Goal: Task Accomplishment & Management: Use online tool/utility

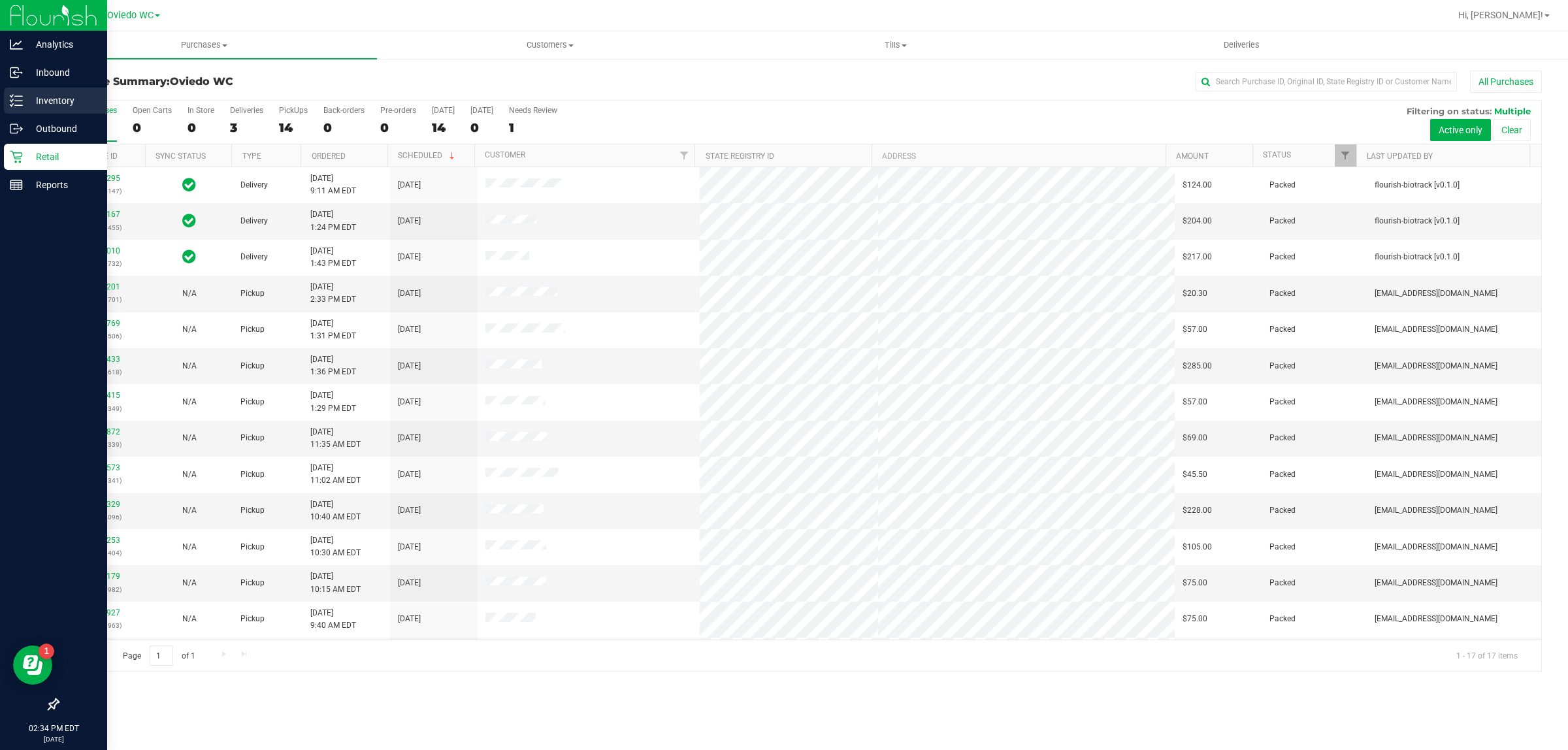
click at [24, 95] on p "Inventory" at bounding box center [62, 100] width 78 height 16
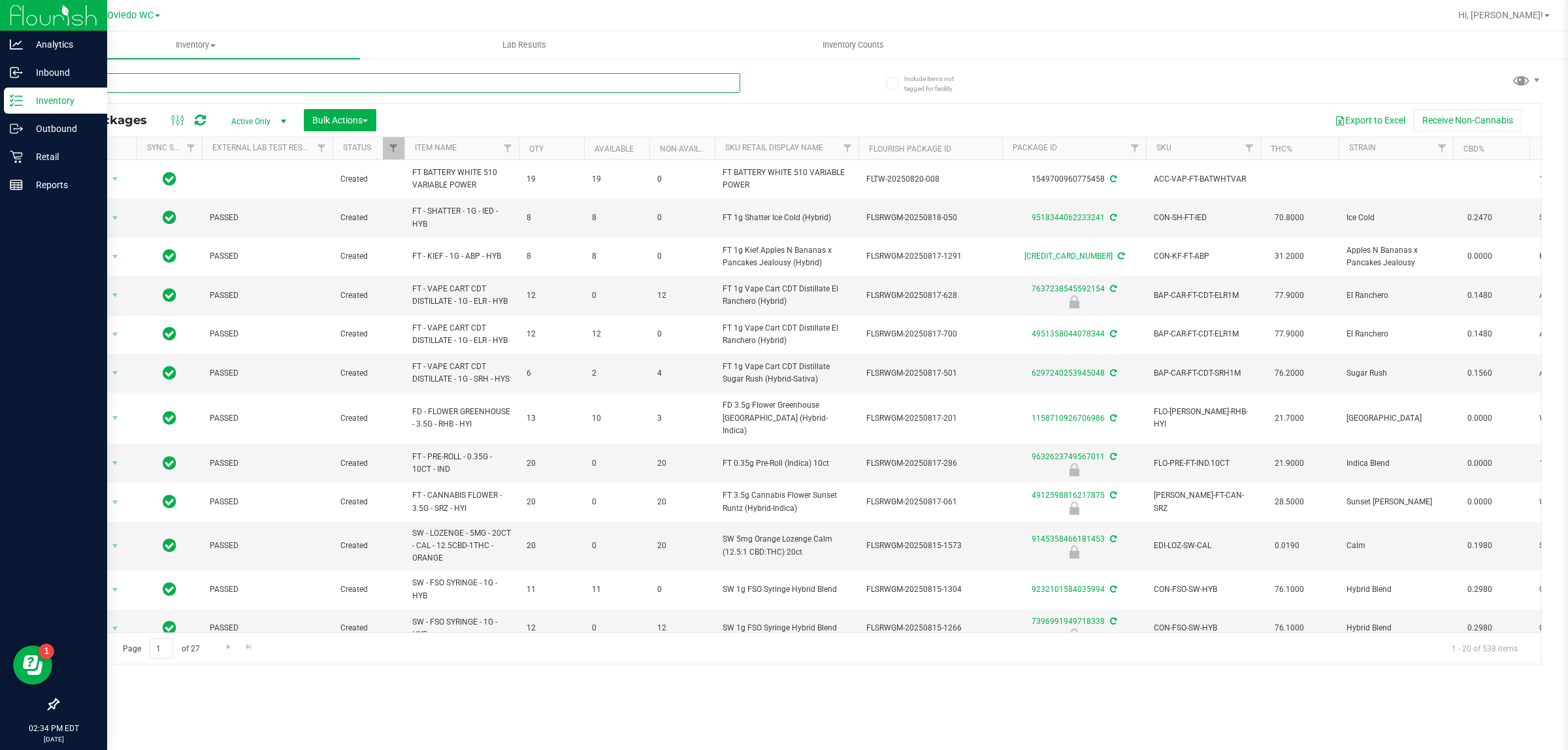
click at [152, 78] on input "text" at bounding box center [399, 83] width 683 height 20
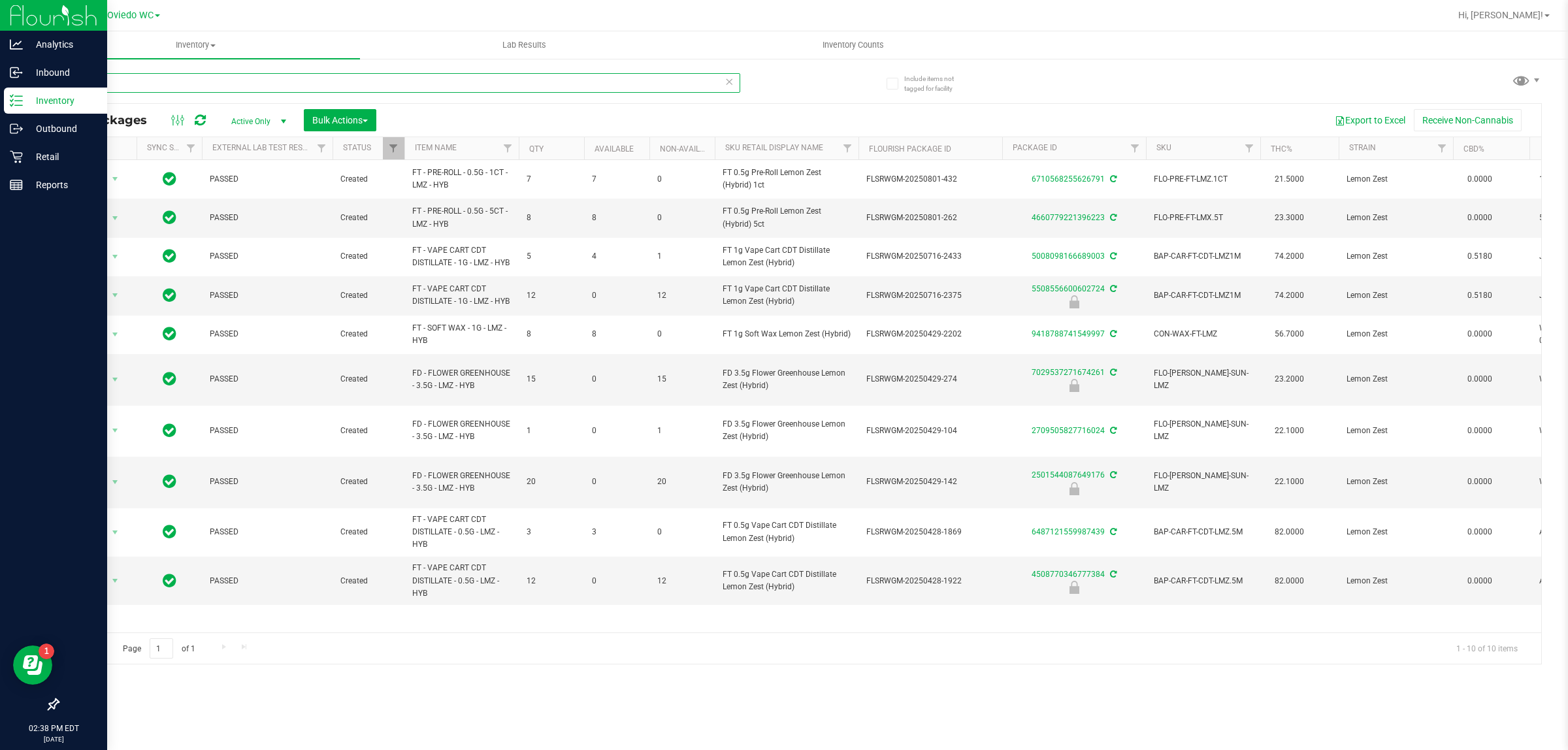
type input "l"
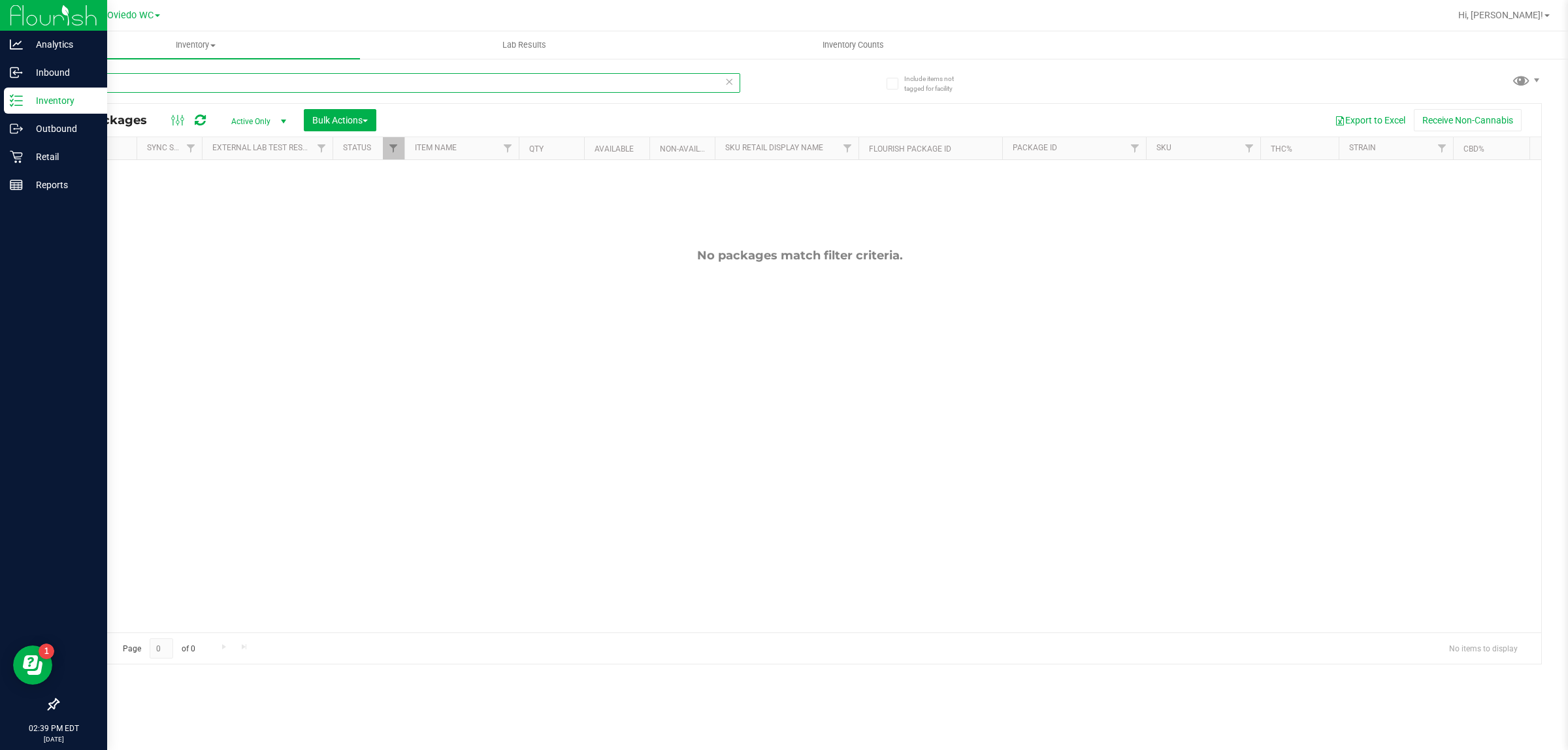
type input "0"
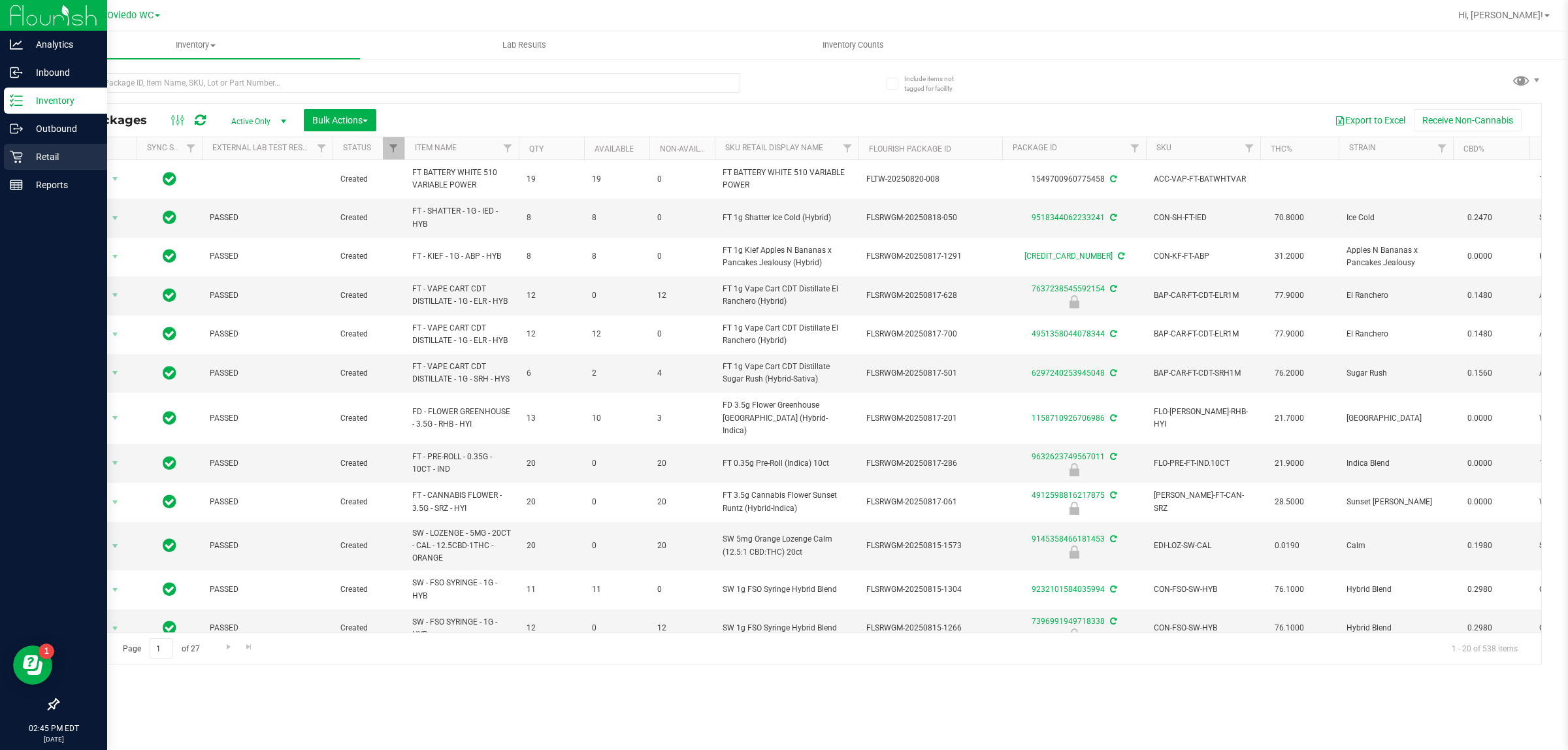
click at [15, 161] on icon at bounding box center [16, 157] width 12 height 12
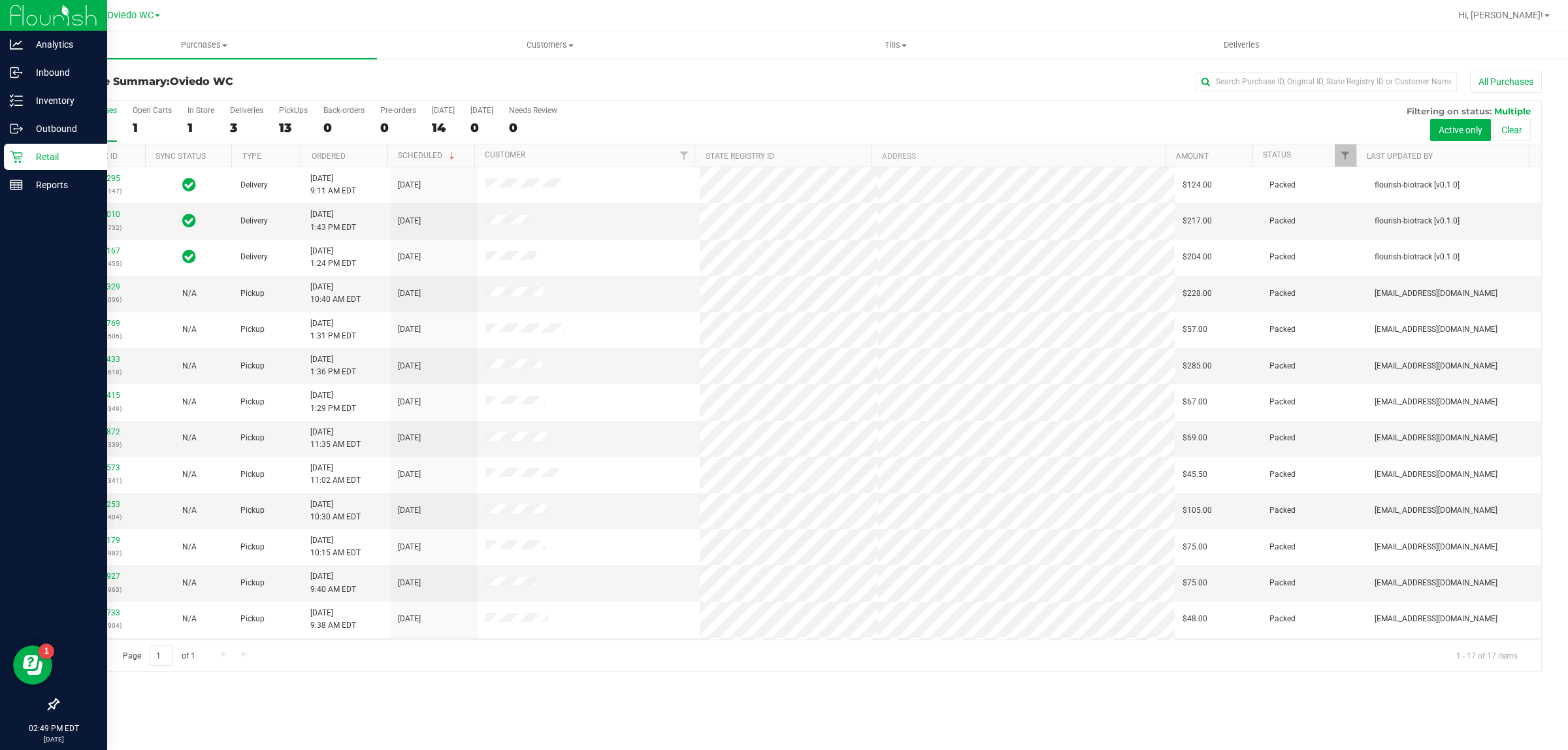
click at [41, 149] on p "Retail" at bounding box center [62, 156] width 78 height 16
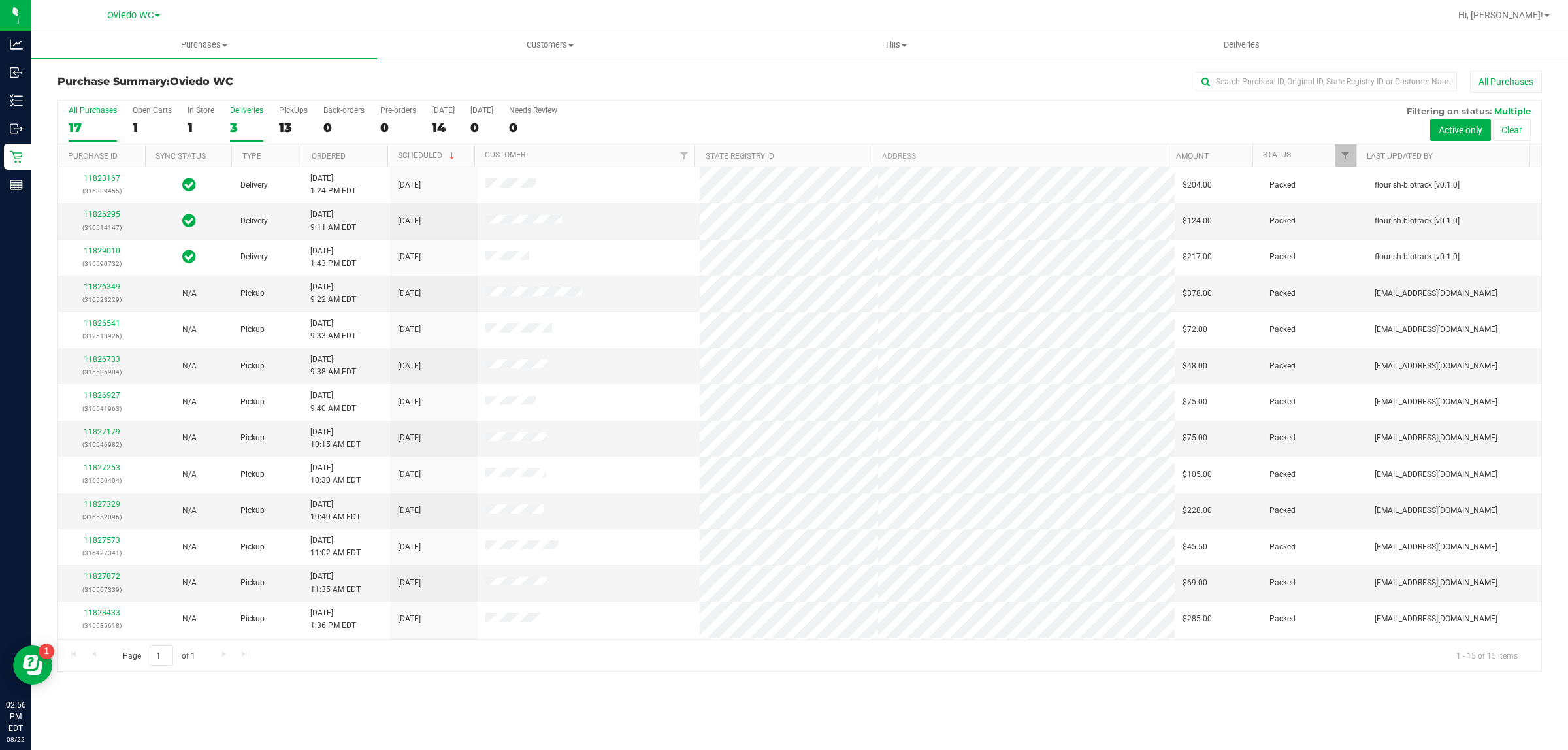
click at [237, 114] on div "Deliveries" at bounding box center [246, 111] width 33 height 9
click at [0, 0] on input "Deliveries 3" at bounding box center [0, 0] width 0 height 0
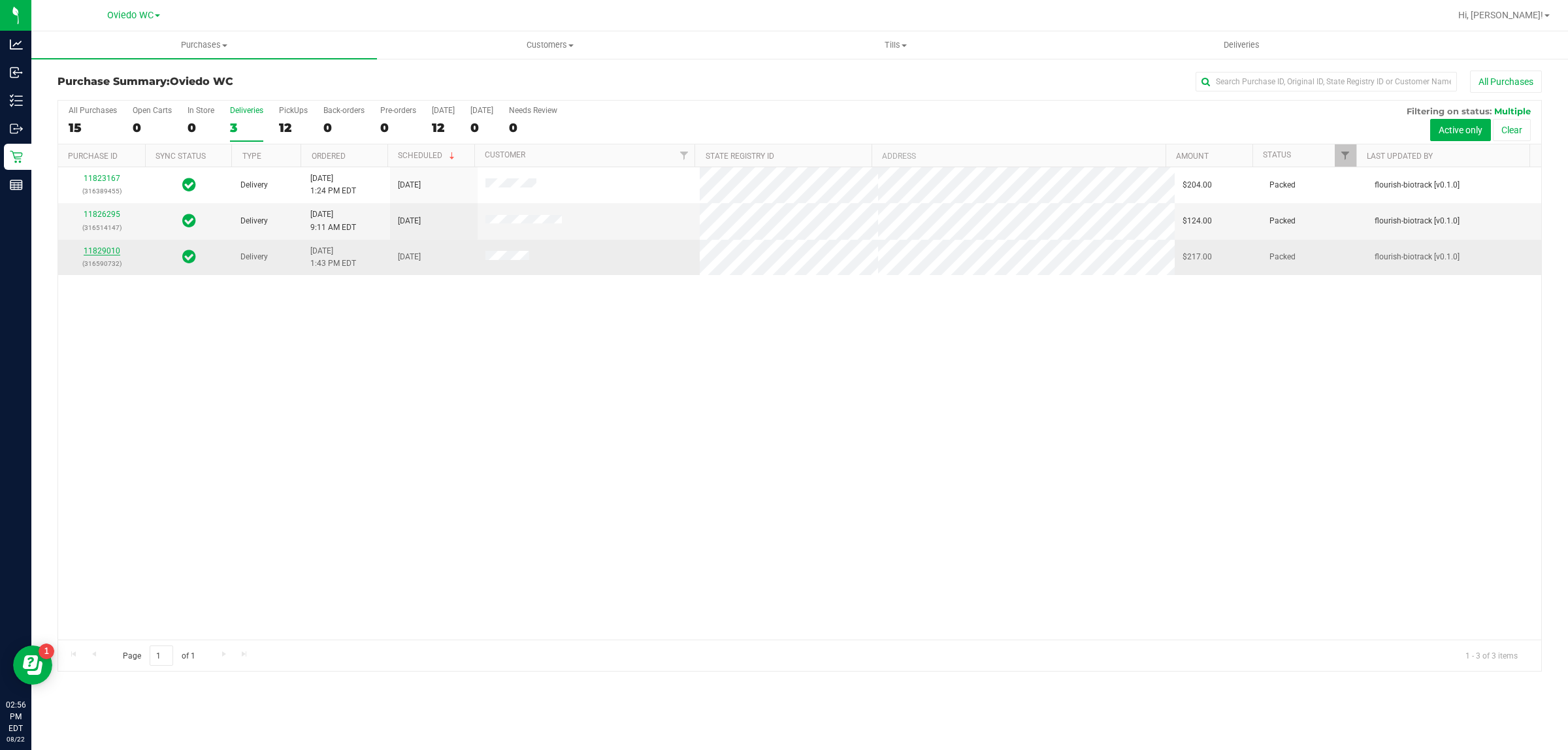
click at [106, 253] on link "11829010" at bounding box center [102, 251] width 37 height 9
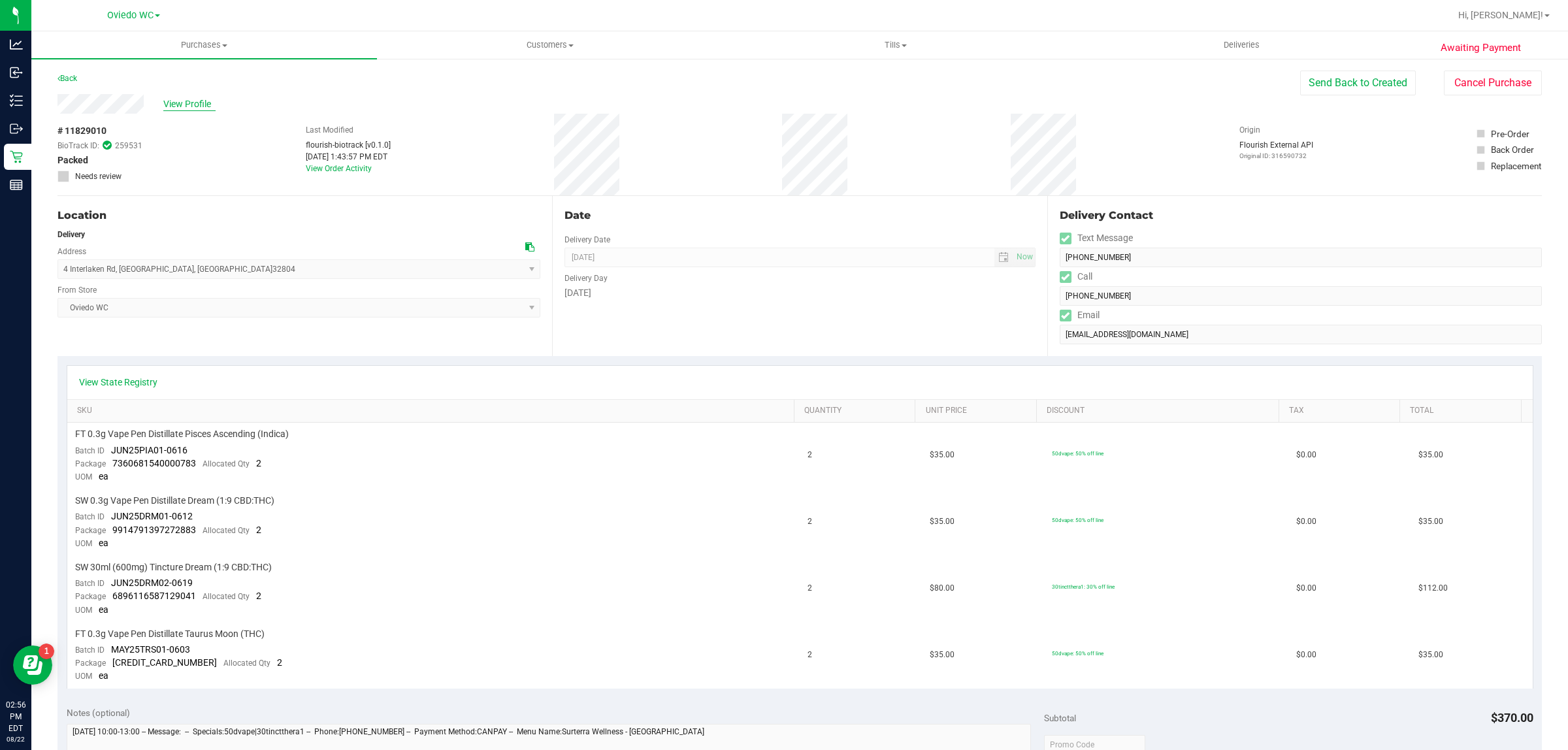
click at [181, 103] on span "View Profile" at bounding box center [189, 104] width 52 height 14
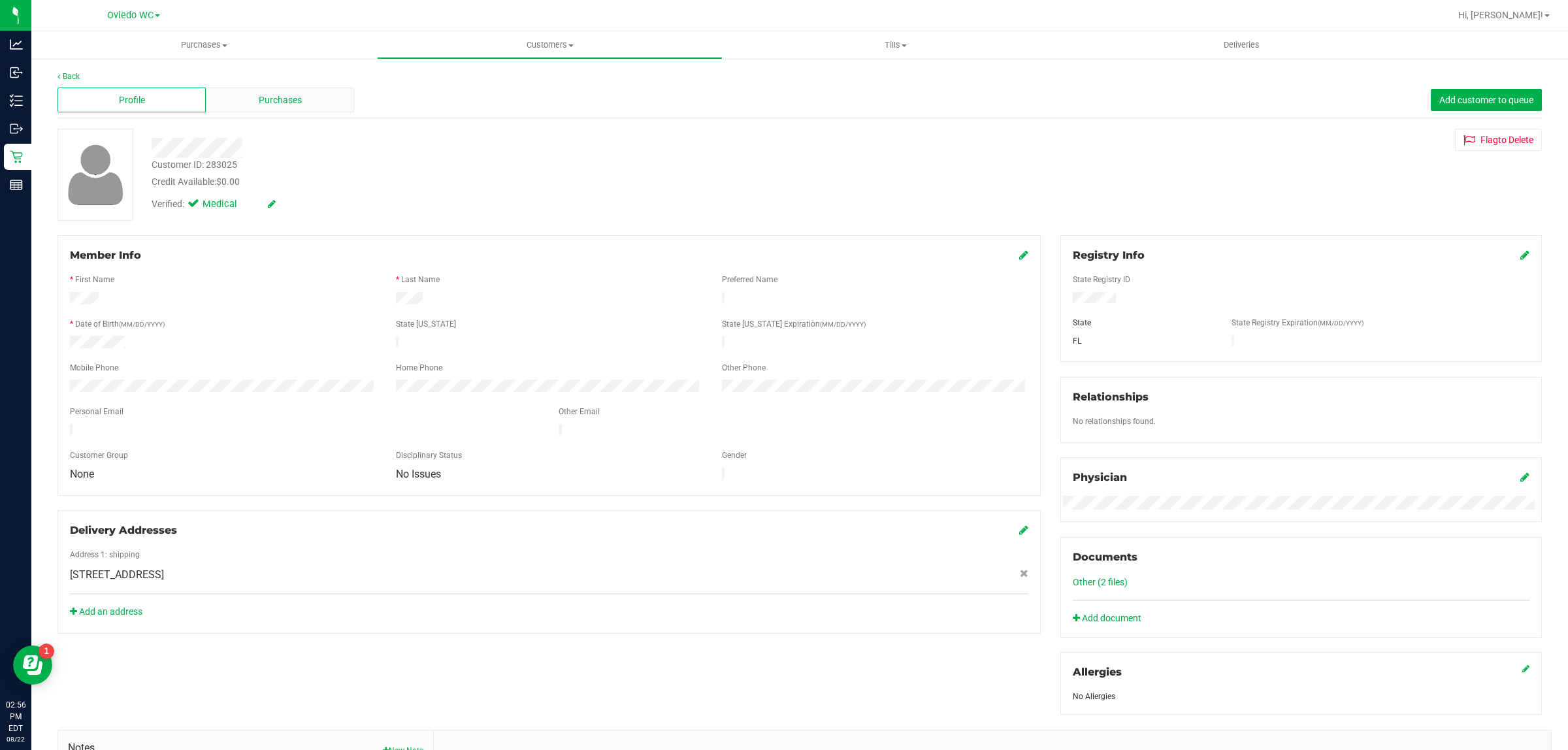
click at [261, 100] on span "Purchases" at bounding box center [281, 100] width 43 height 14
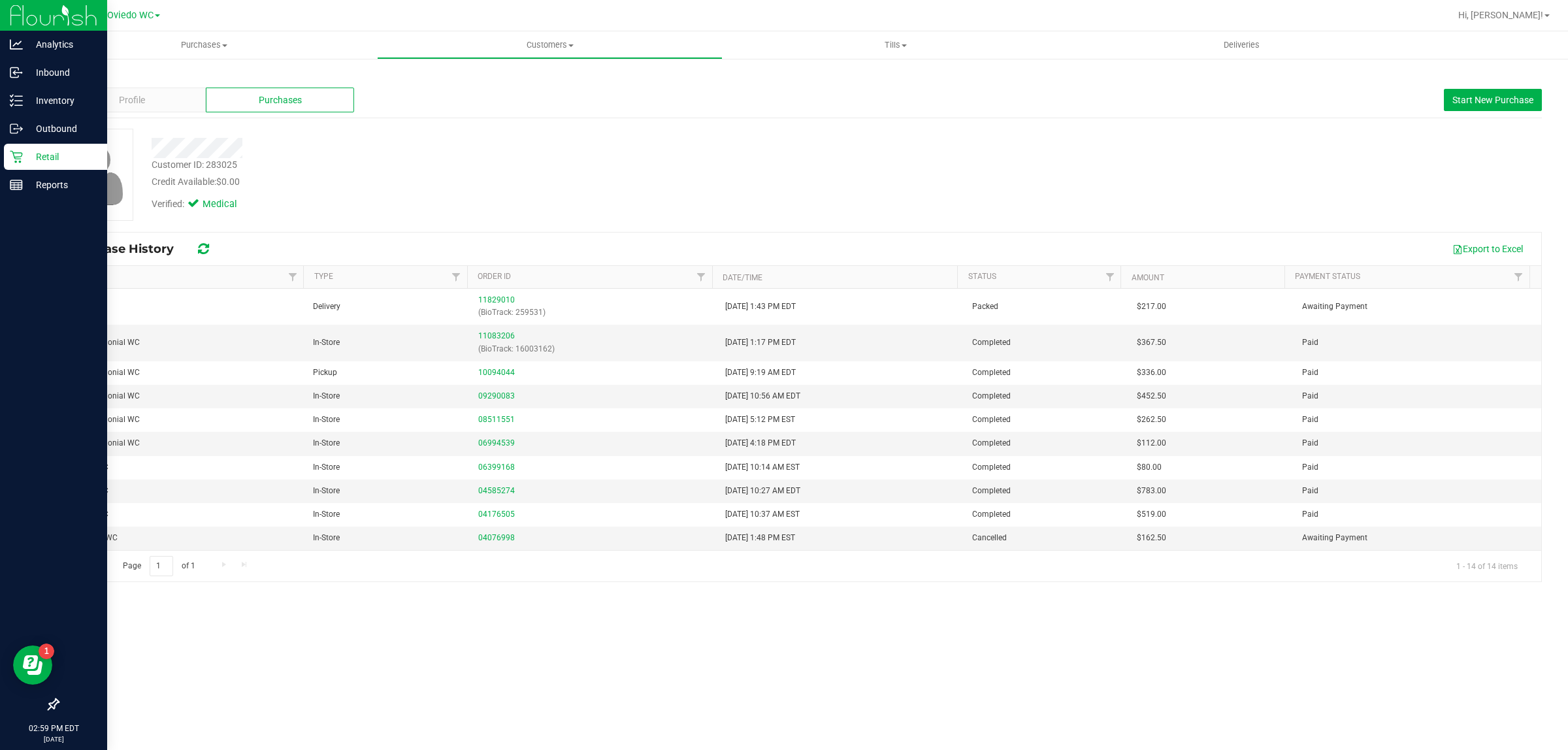
click at [21, 156] on icon at bounding box center [16, 157] width 12 height 12
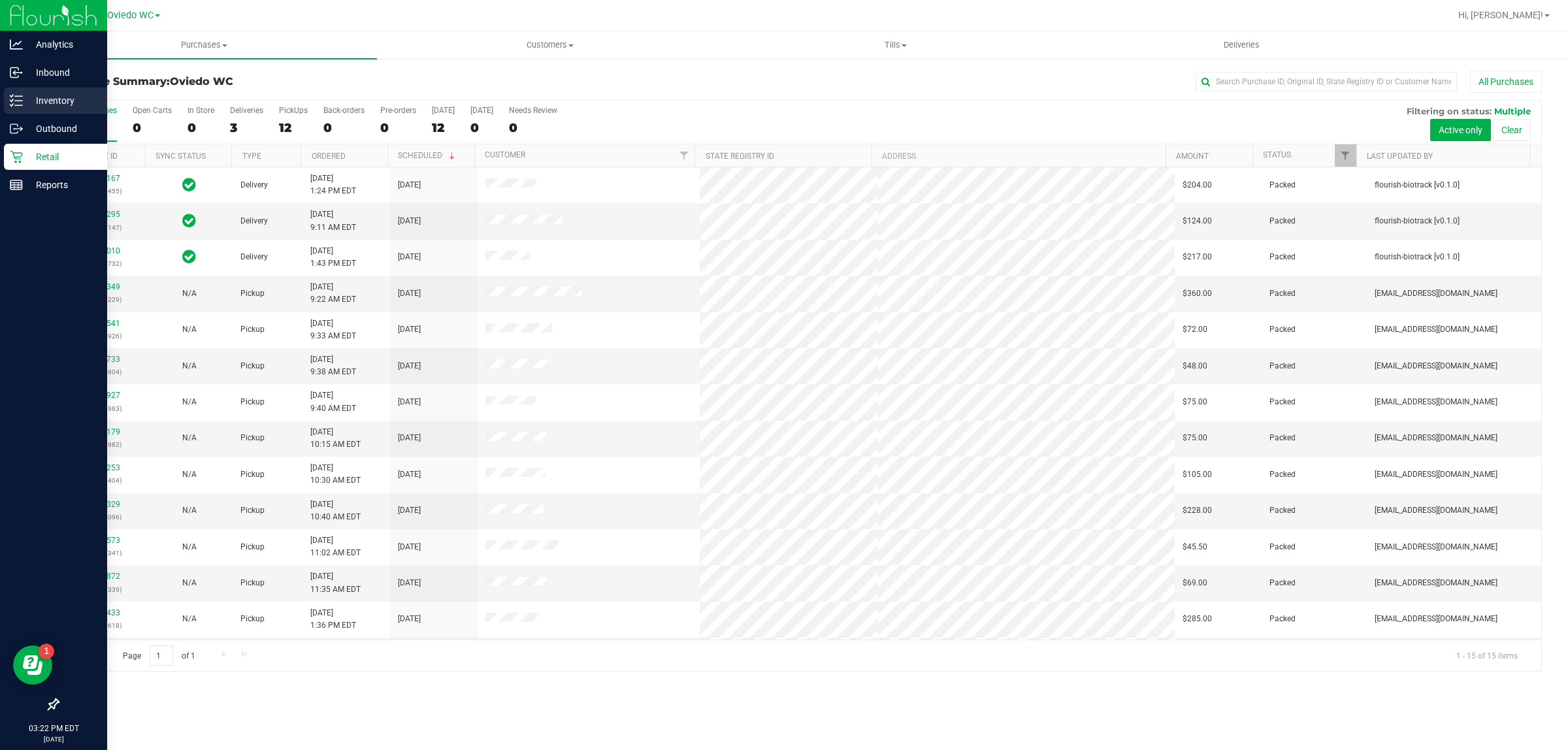
click at [45, 95] on p "Inventory" at bounding box center [62, 100] width 78 height 16
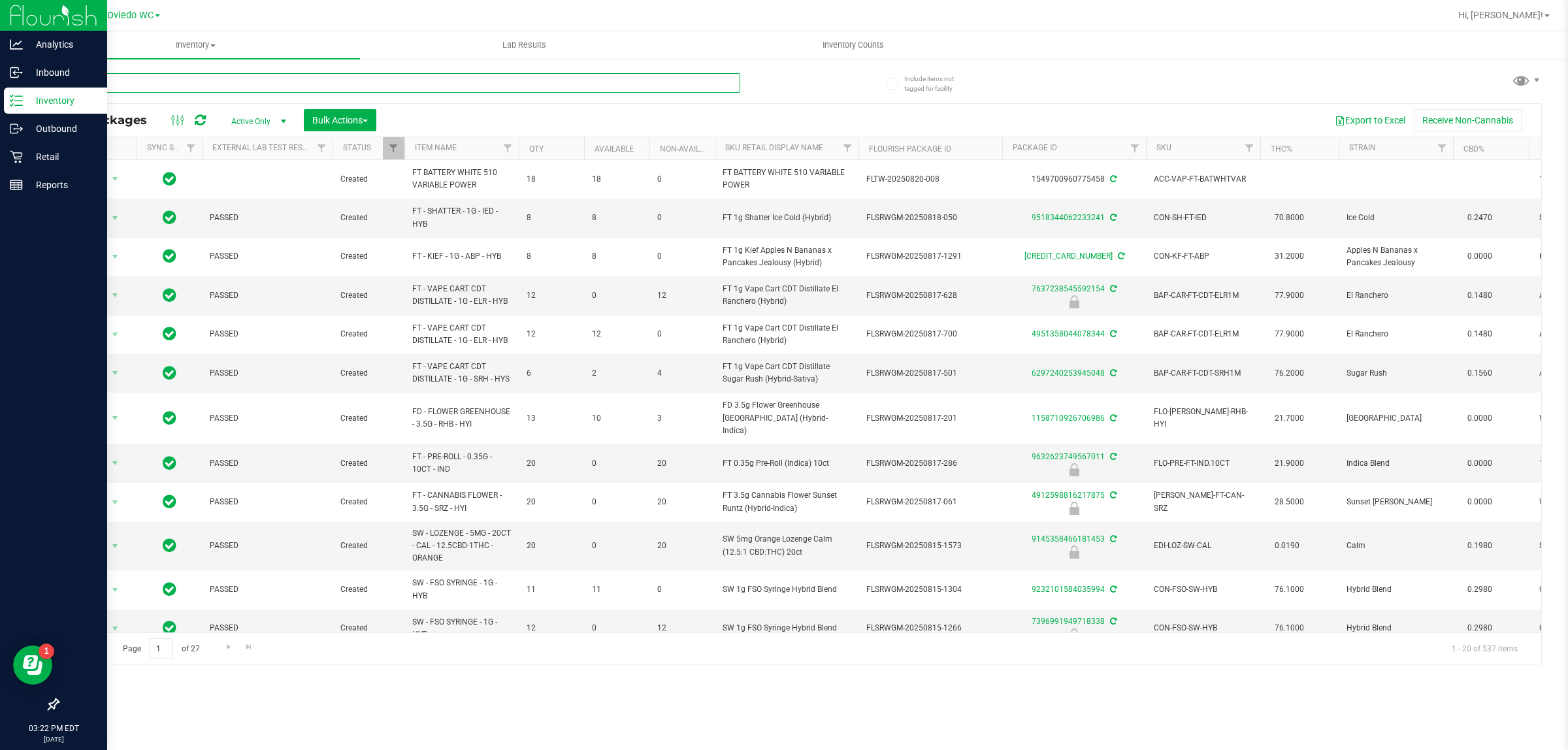
click at [130, 80] on input "text" at bounding box center [399, 83] width 683 height 20
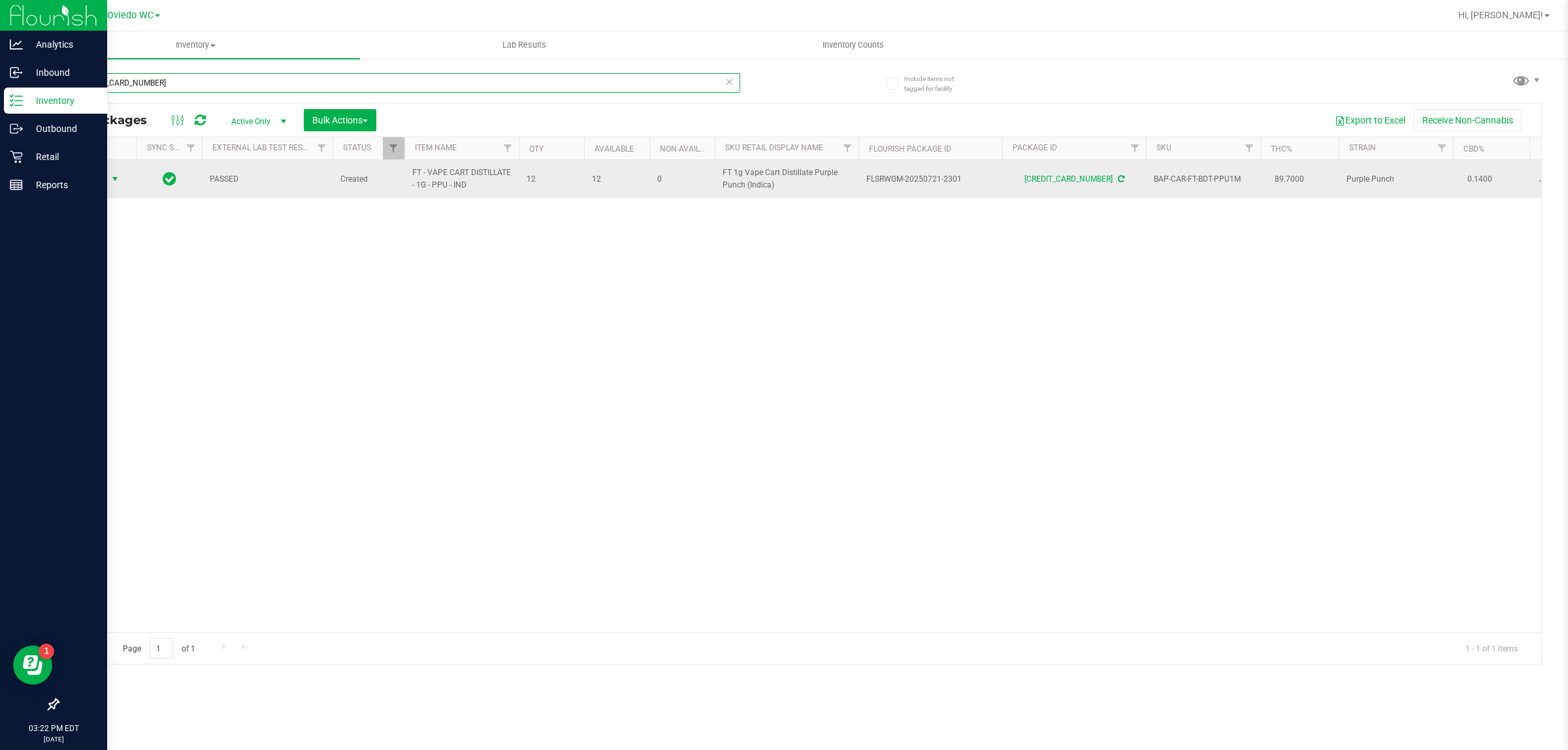
type input "[CREDIT_CARD_NUMBER]"
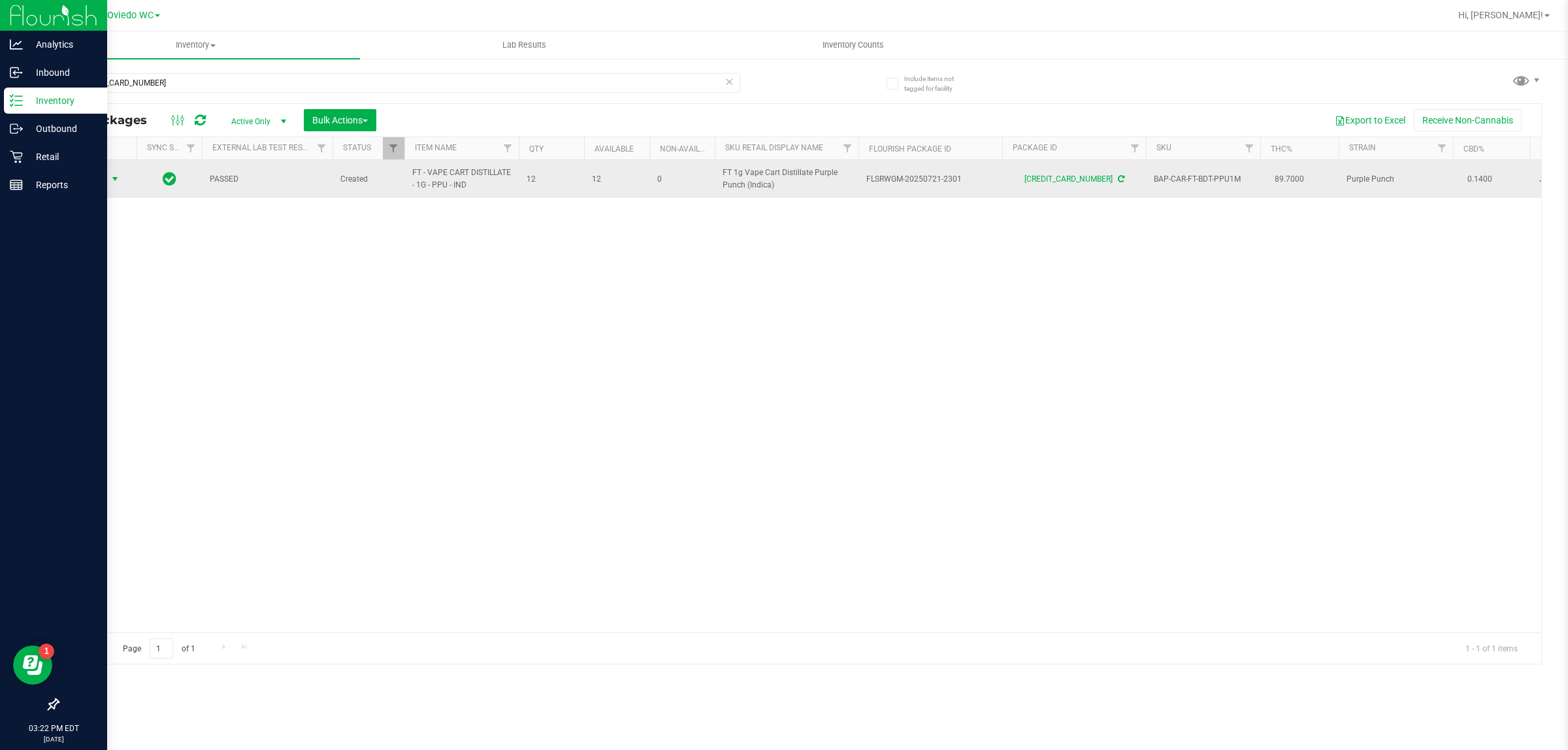
click at [98, 175] on span "Action" at bounding box center [89, 179] width 35 height 18
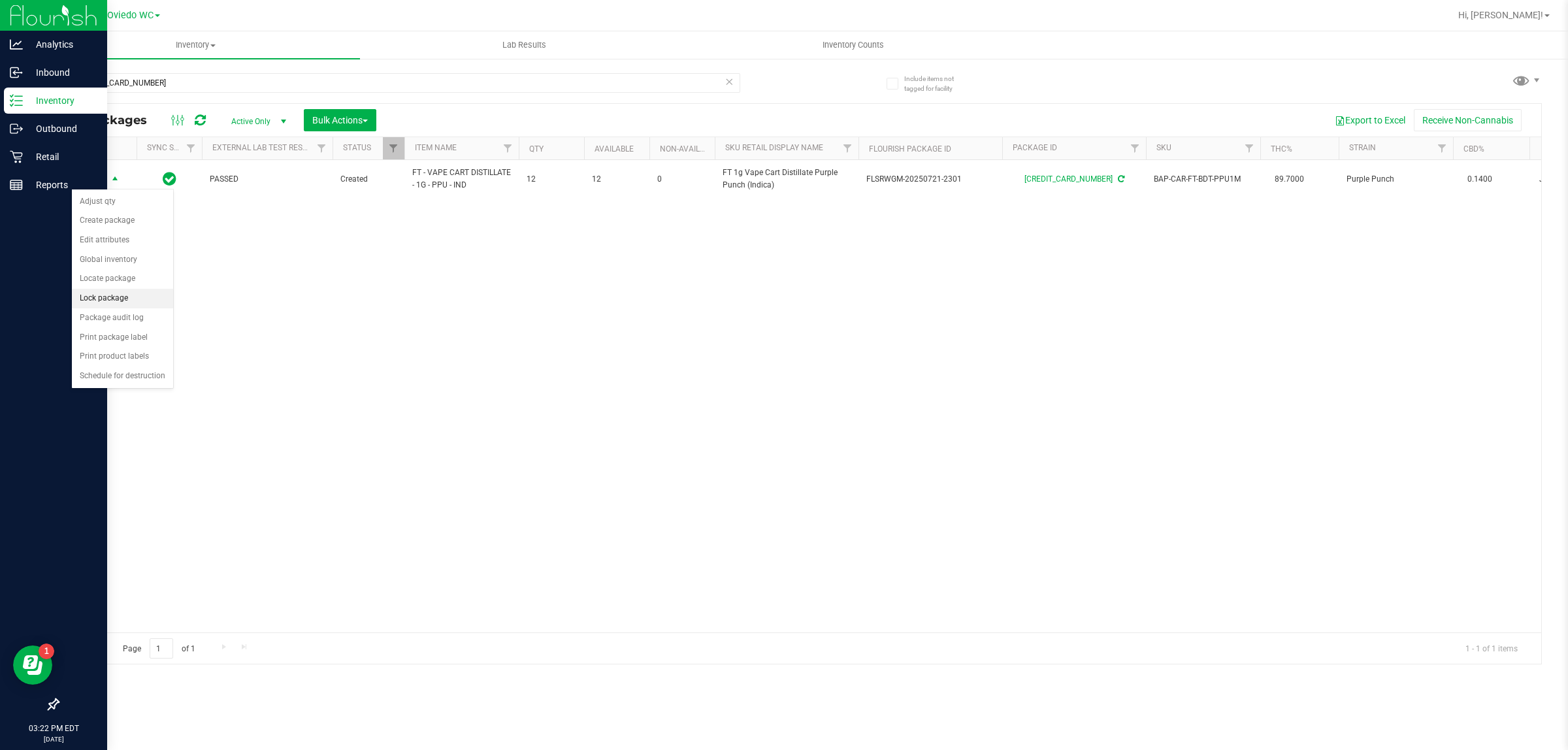
click at [123, 302] on li "Lock package" at bounding box center [122, 298] width 101 height 20
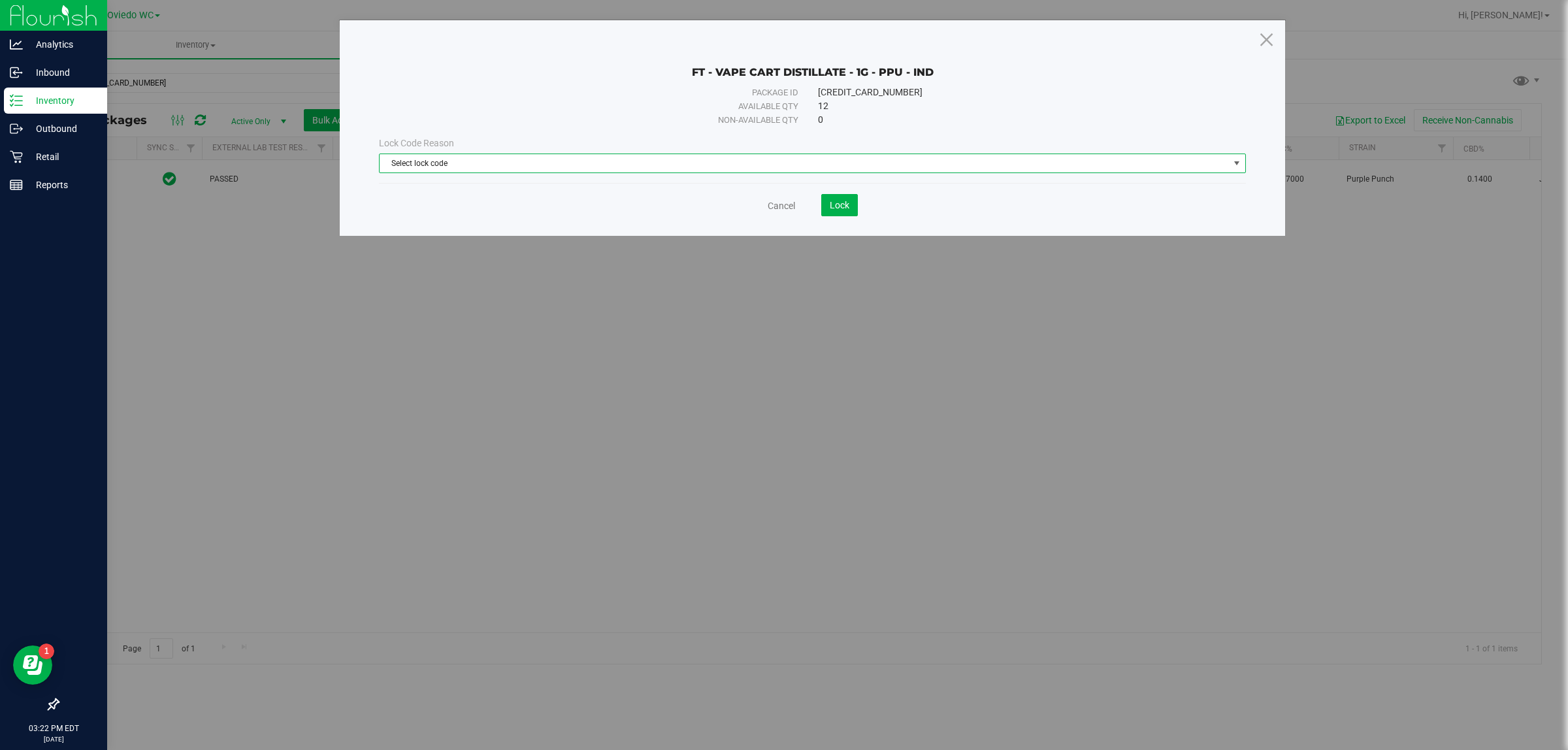
click at [652, 162] on span "Select lock code" at bounding box center [804, 163] width 849 height 18
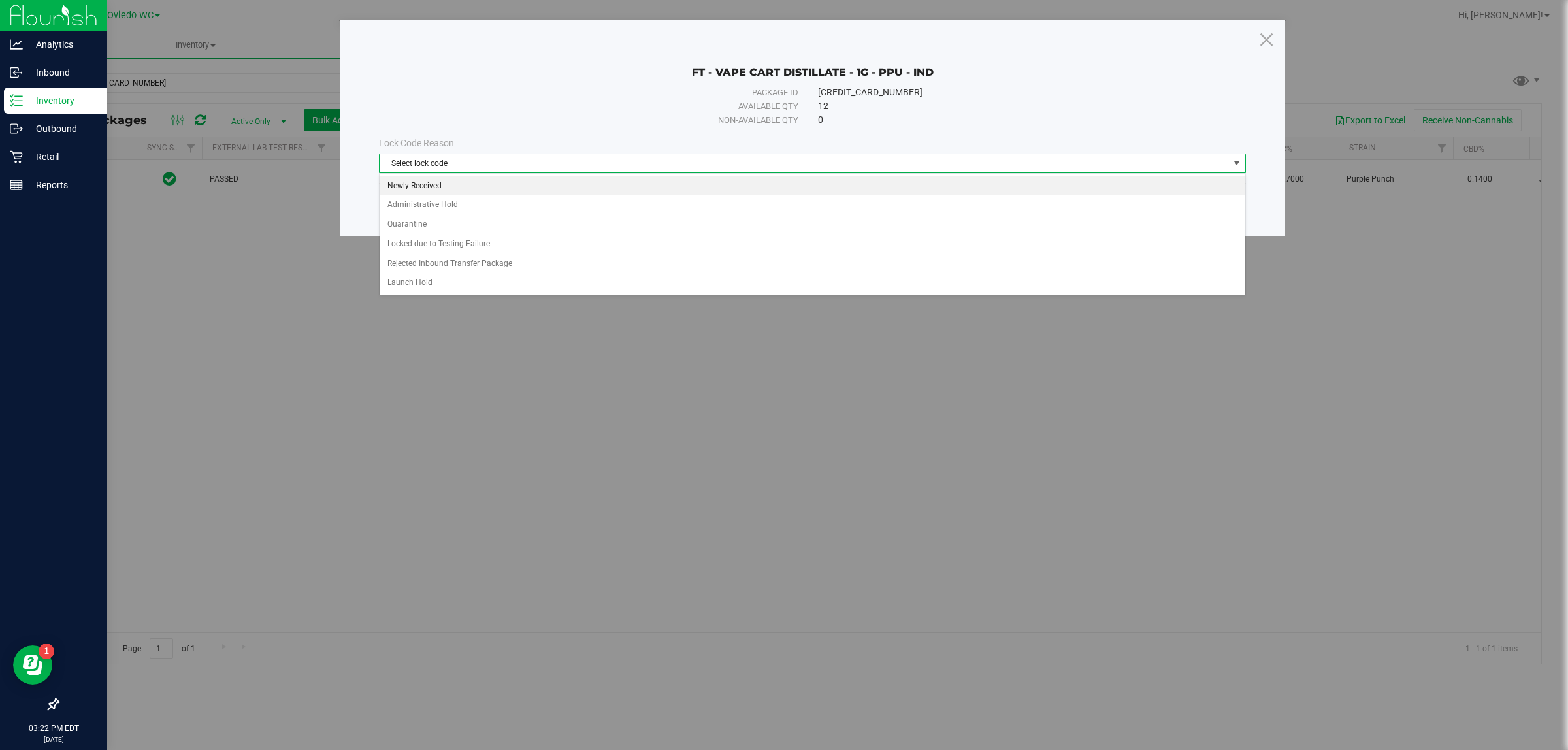
click at [638, 190] on li "Newly Received" at bounding box center [811, 186] width 865 height 20
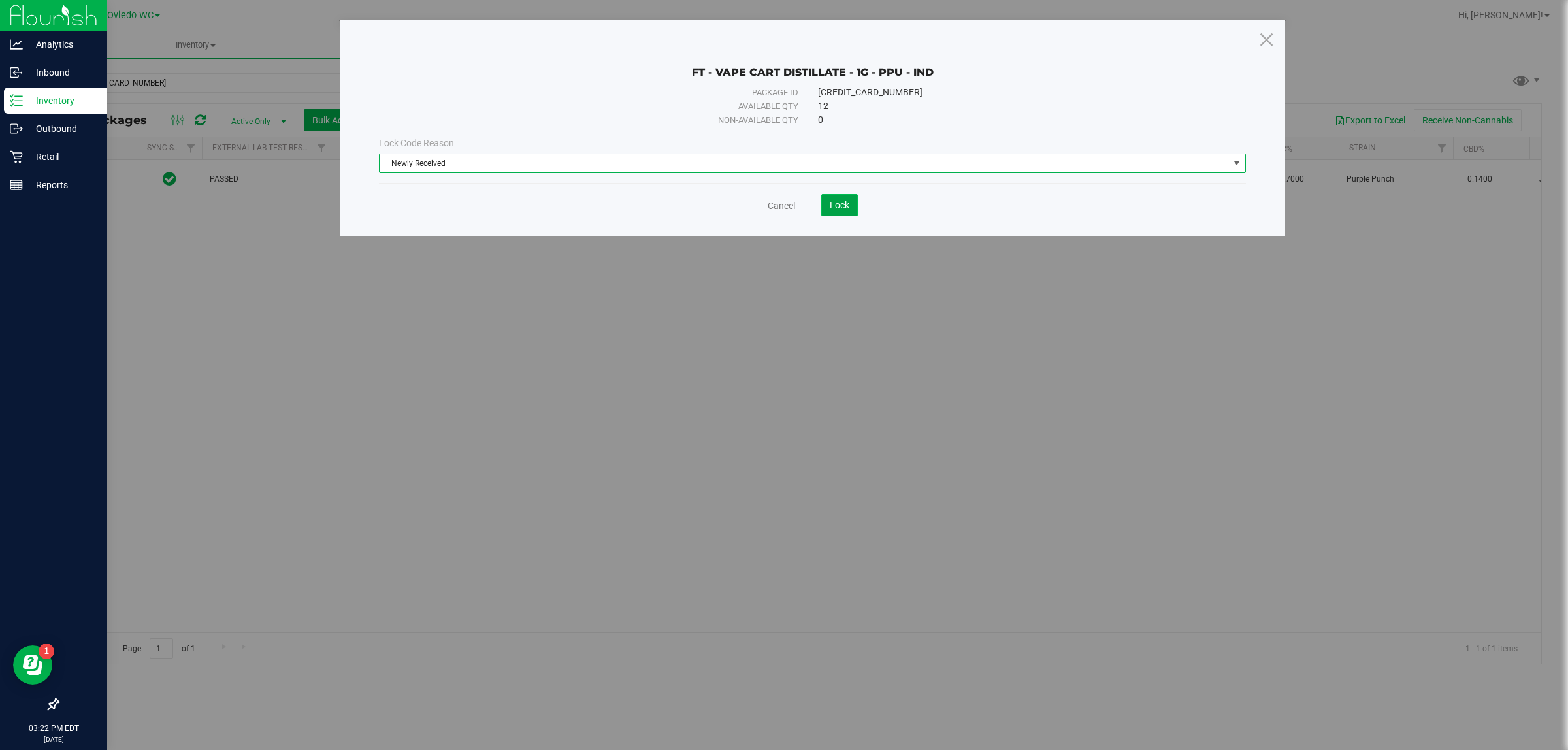
click at [838, 207] on span "Lock" at bounding box center [839, 205] width 20 height 10
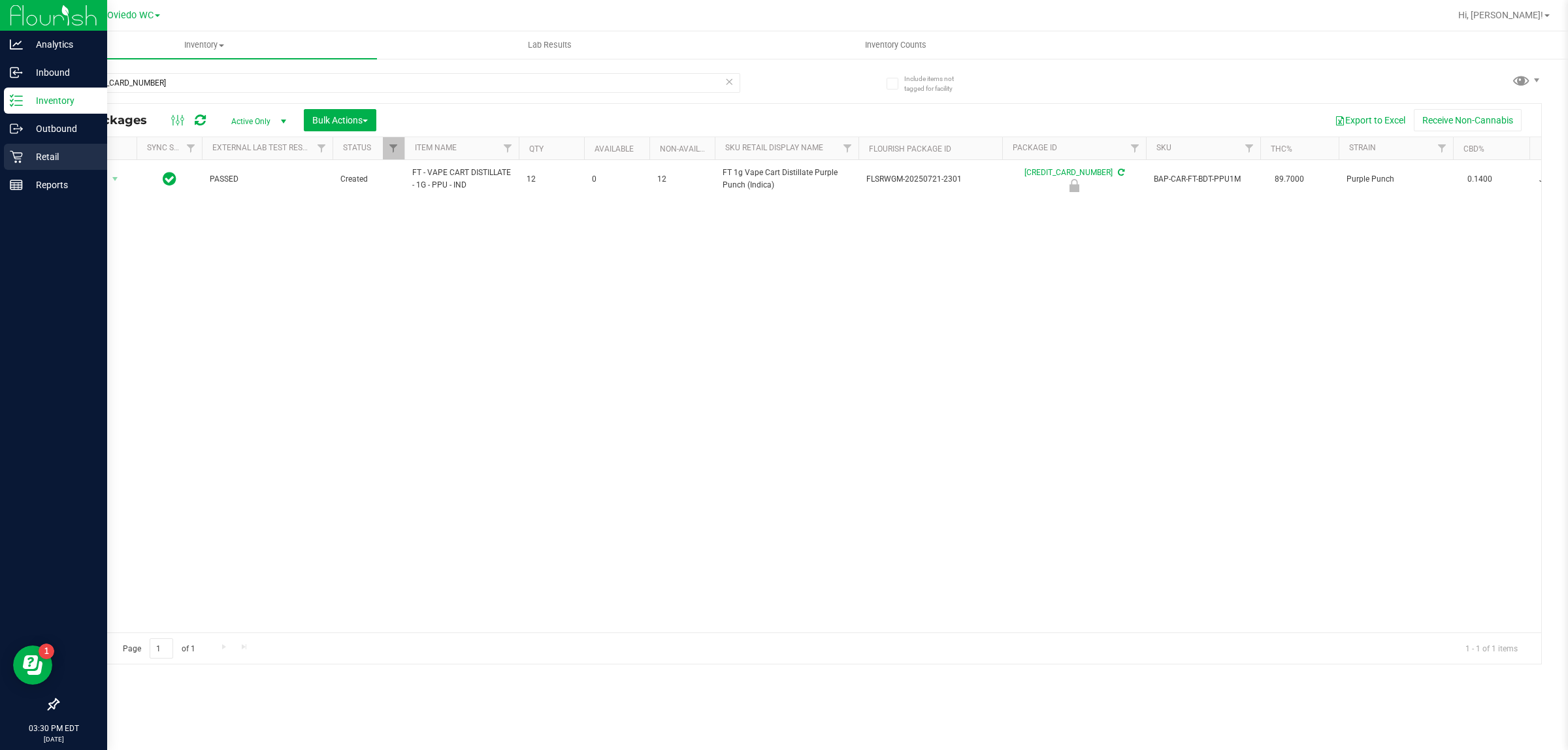
click at [9, 151] on icon at bounding box center [16, 156] width 13 height 13
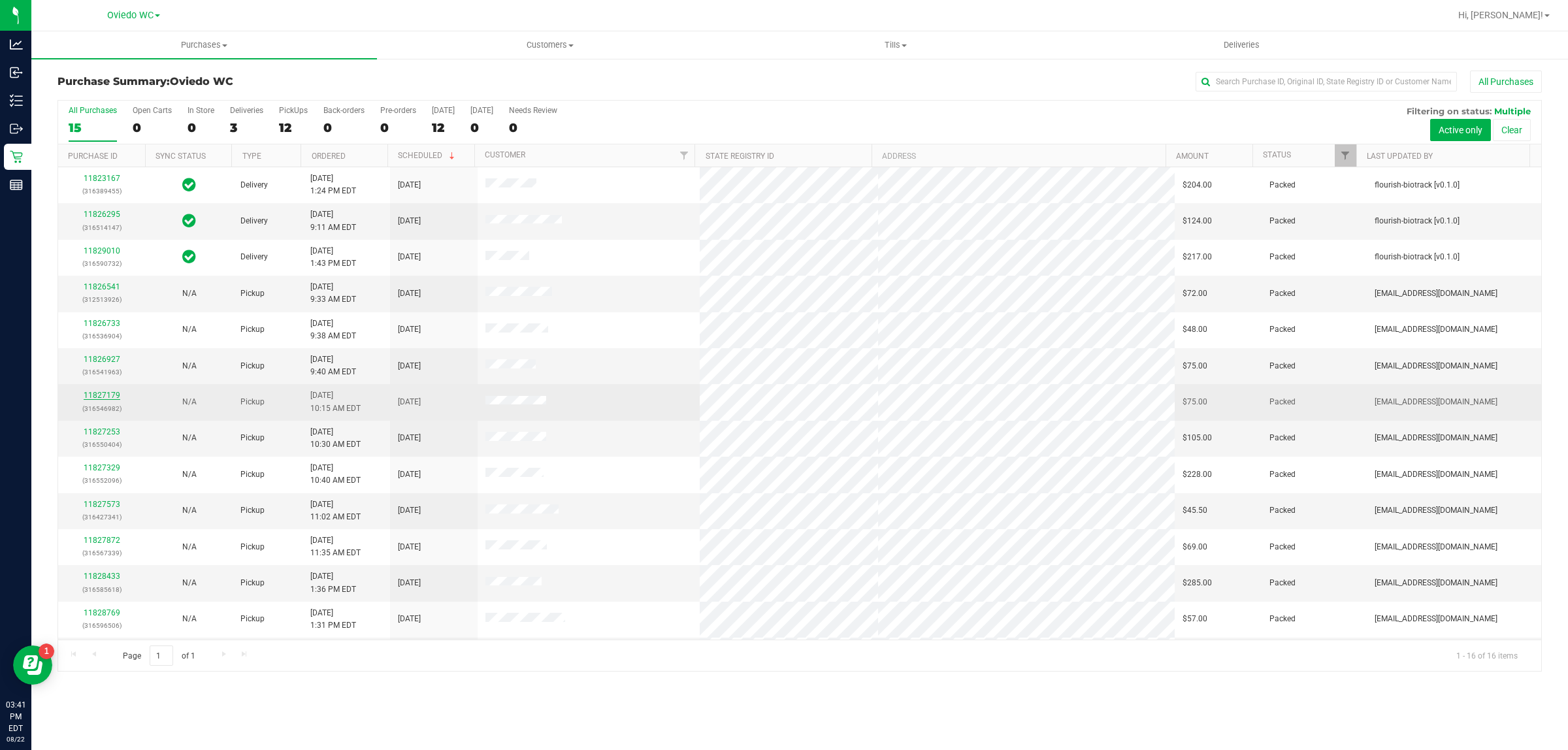
click at [103, 396] on link "11827179" at bounding box center [102, 396] width 37 height 9
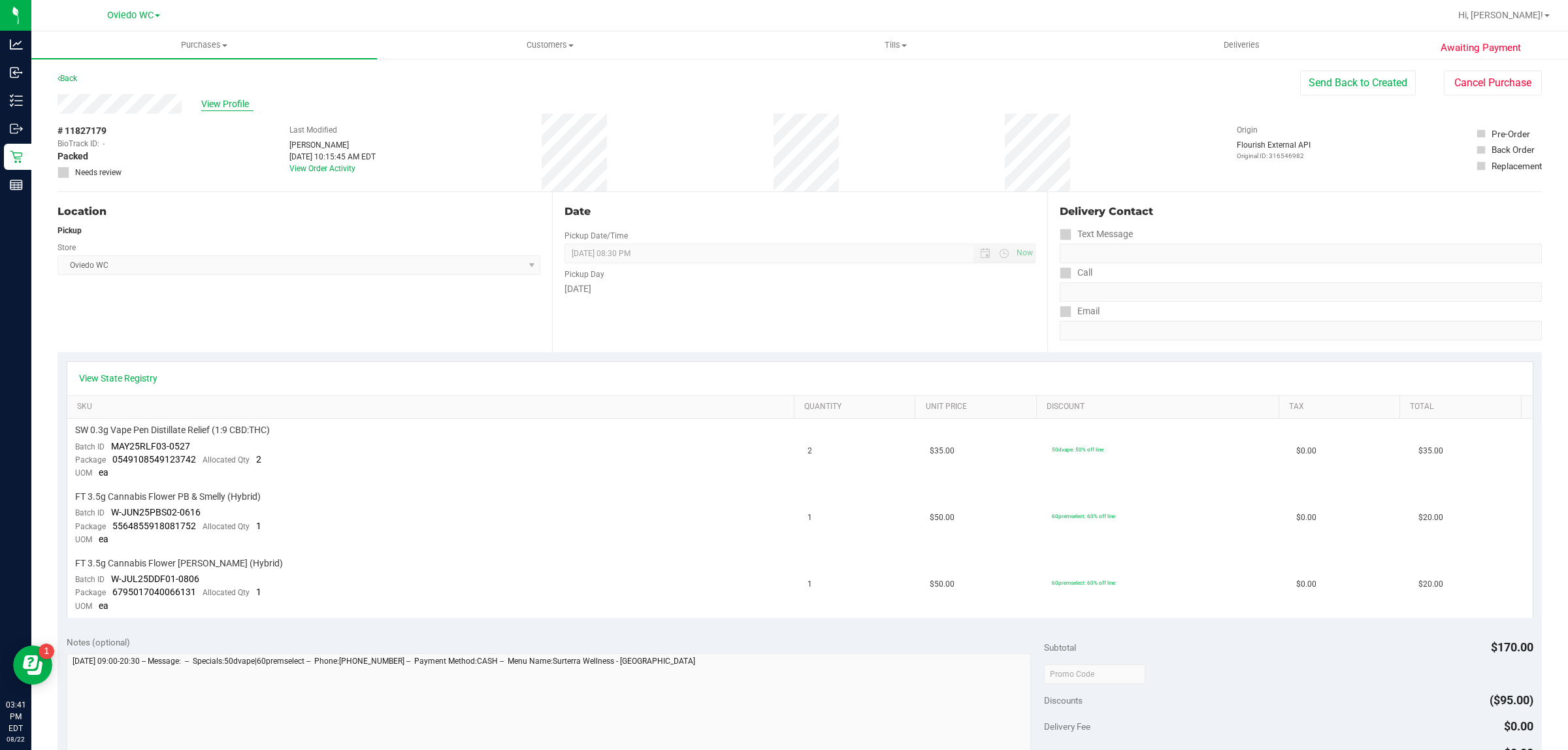
click at [220, 106] on span "View Profile" at bounding box center [227, 104] width 52 height 14
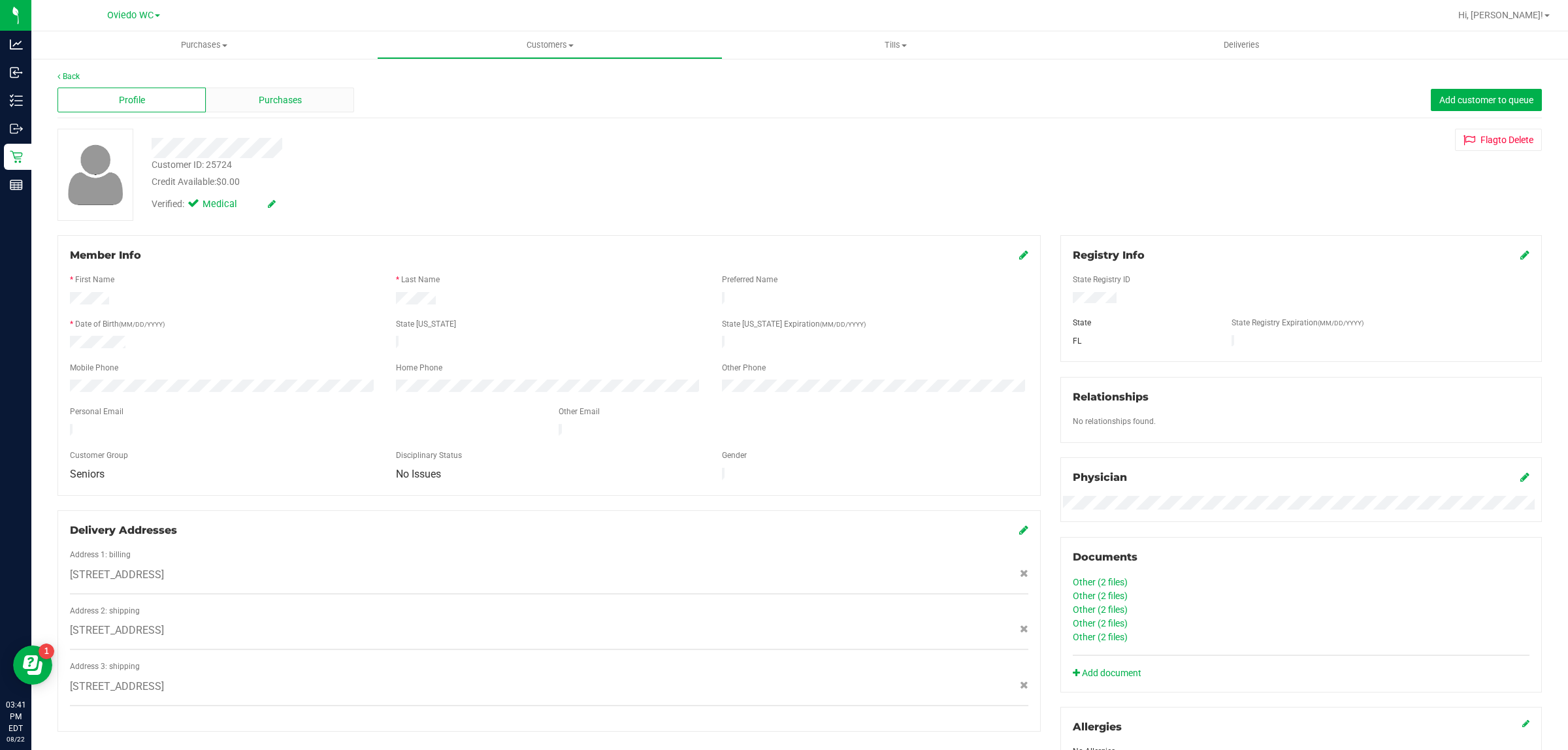
click at [294, 95] on span "Purchases" at bounding box center [281, 100] width 43 height 14
